Goal: Task Accomplishment & Management: Manage account settings

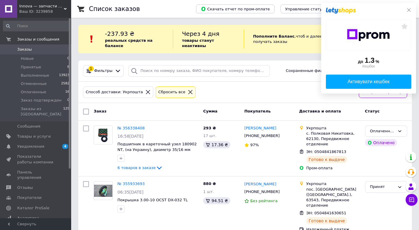
click at [408, 9] on icon at bounding box center [408, 10] width 5 height 5
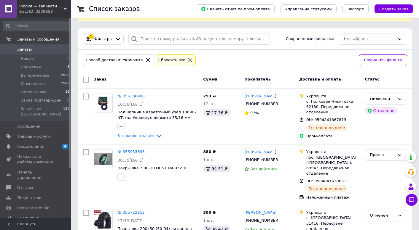
scroll to position [43, 0]
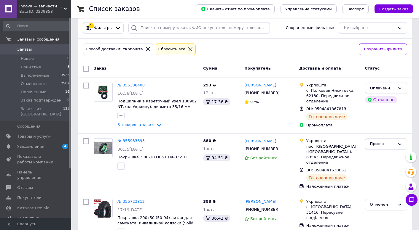
click at [53, 51] on span "Заказы" at bounding box center [36, 49] width 38 height 5
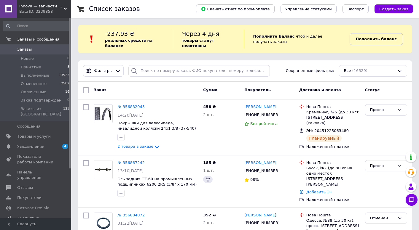
click at [384, 42] on link "Пополнить баланс" at bounding box center [375, 39] width 53 height 12
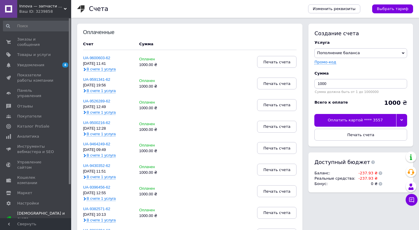
click at [400, 119] on div at bounding box center [401, 120] width 11 height 12
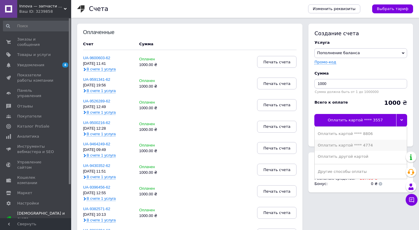
click at [367, 142] on li "Оплатить картой **** 4774" at bounding box center [360, 145] width 92 height 11
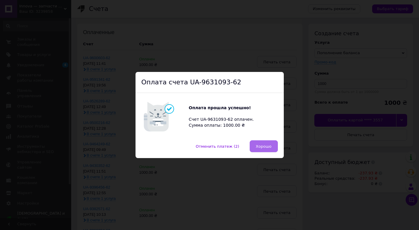
click at [268, 146] on span "Хорошо" at bounding box center [264, 146] width 16 height 4
